Goal: Information Seeking & Learning: Compare options

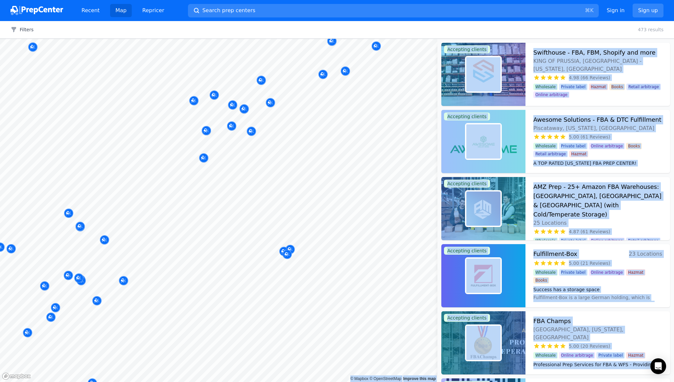
click at [224, 157] on body "Recent Map Repricer Search prep centers ⌘ K Open main menu Sign in Sign up Filt…" at bounding box center [337, 191] width 674 height 382
click at [551, 170] on div "Awesome Solutions - FBA & DTC Fulfillment Piscataway, [US_STATE], [GEOGRAPHIC_D…" at bounding box center [597, 141] width 145 height 63
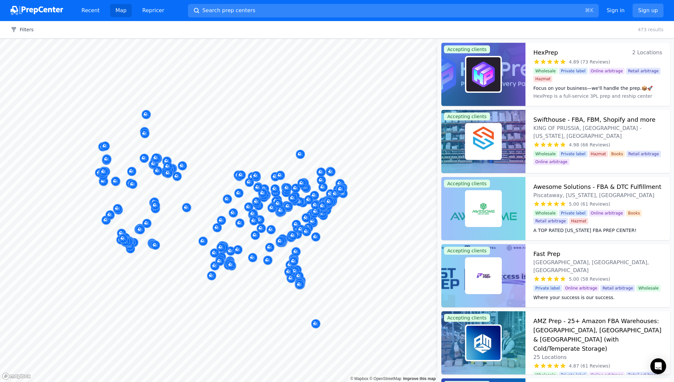
click at [579, 33] on div "Filters Clear all 473 results" at bounding box center [337, 29] width 674 height 17
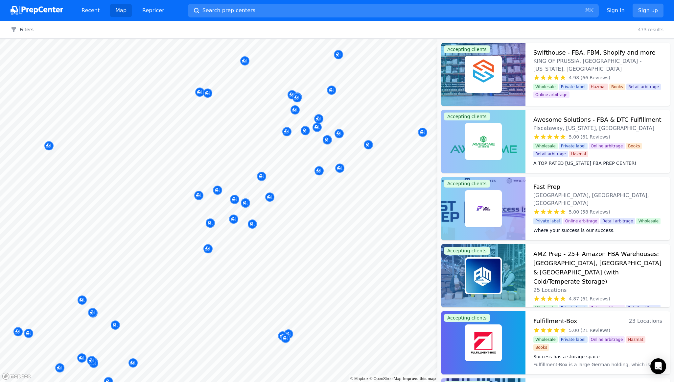
click at [217, 191] on div at bounding box center [270, 189] width 126 height 5
click at [268, 196] on div at bounding box center [329, 194] width 126 height 5
click at [216, 190] on div at bounding box center [235, 192] width 126 height 5
click at [217, 189] on div at bounding box center [270, 189] width 126 height 5
click at [219, 188] on div at bounding box center [270, 189] width 126 height 5
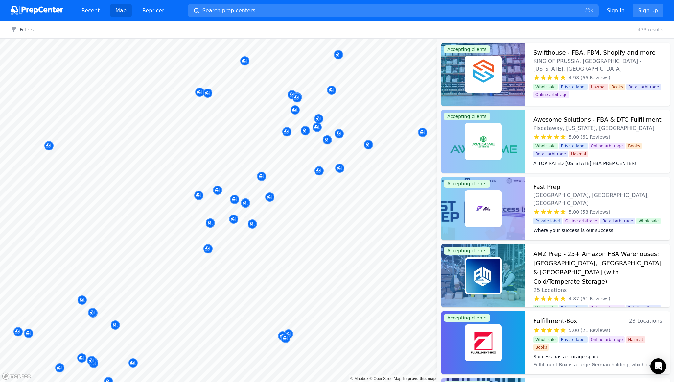
click at [200, 196] on div at bounding box center [245, 195] width 126 height 5
click at [211, 187] on div at bounding box center [199, 188] width 126 height 5
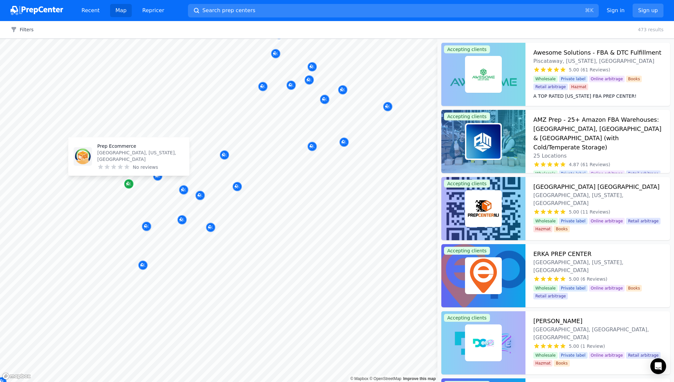
click at [130, 187] on div "Map marker" at bounding box center [128, 183] width 9 height 9
click at [119, 149] on p "Prep Ecommerce" at bounding box center [140, 146] width 87 height 7
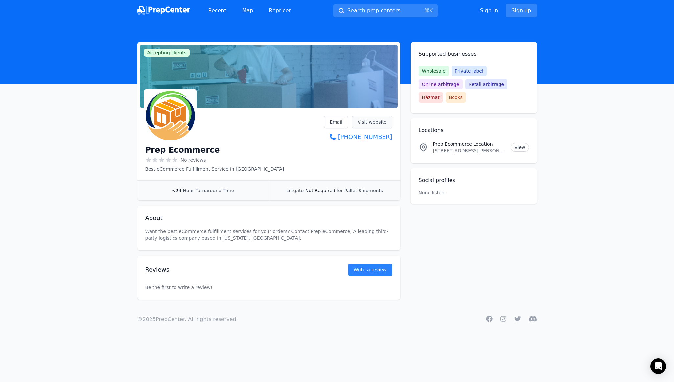
click at [376, 122] on link "Visit website" at bounding box center [372, 122] width 40 height 12
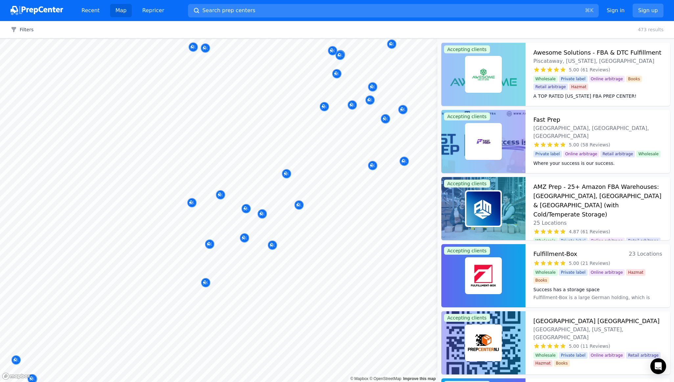
click at [221, 195] on div at bounding box center [192, 195] width 126 height 5
click at [300, 206] on icon "Map marker" at bounding box center [298, 204] width 5 height 7
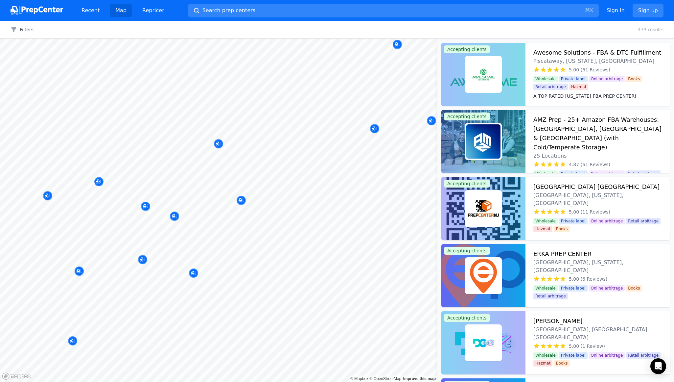
click at [240, 200] on div at bounding box center [246, 201] width 126 height 5
click at [174, 214] on icon "Map marker" at bounding box center [174, 216] width 5 height 7
click at [154, 175] on p "SmartHubPrep" at bounding box center [186, 171] width 87 height 7
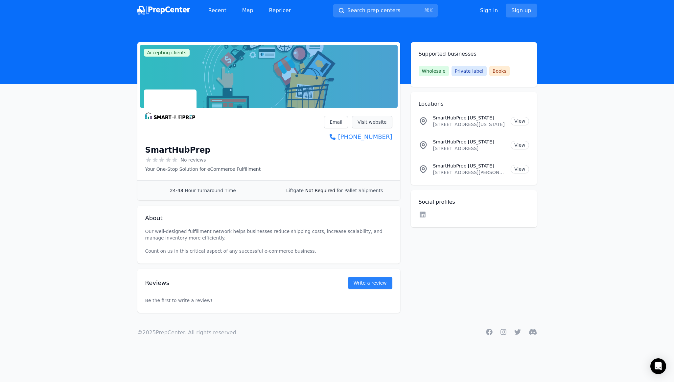
click at [371, 122] on link "Visit website" at bounding box center [372, 122] width 40 height 12
